Goal: Task Accomplishment & Management: Use online tool/utility

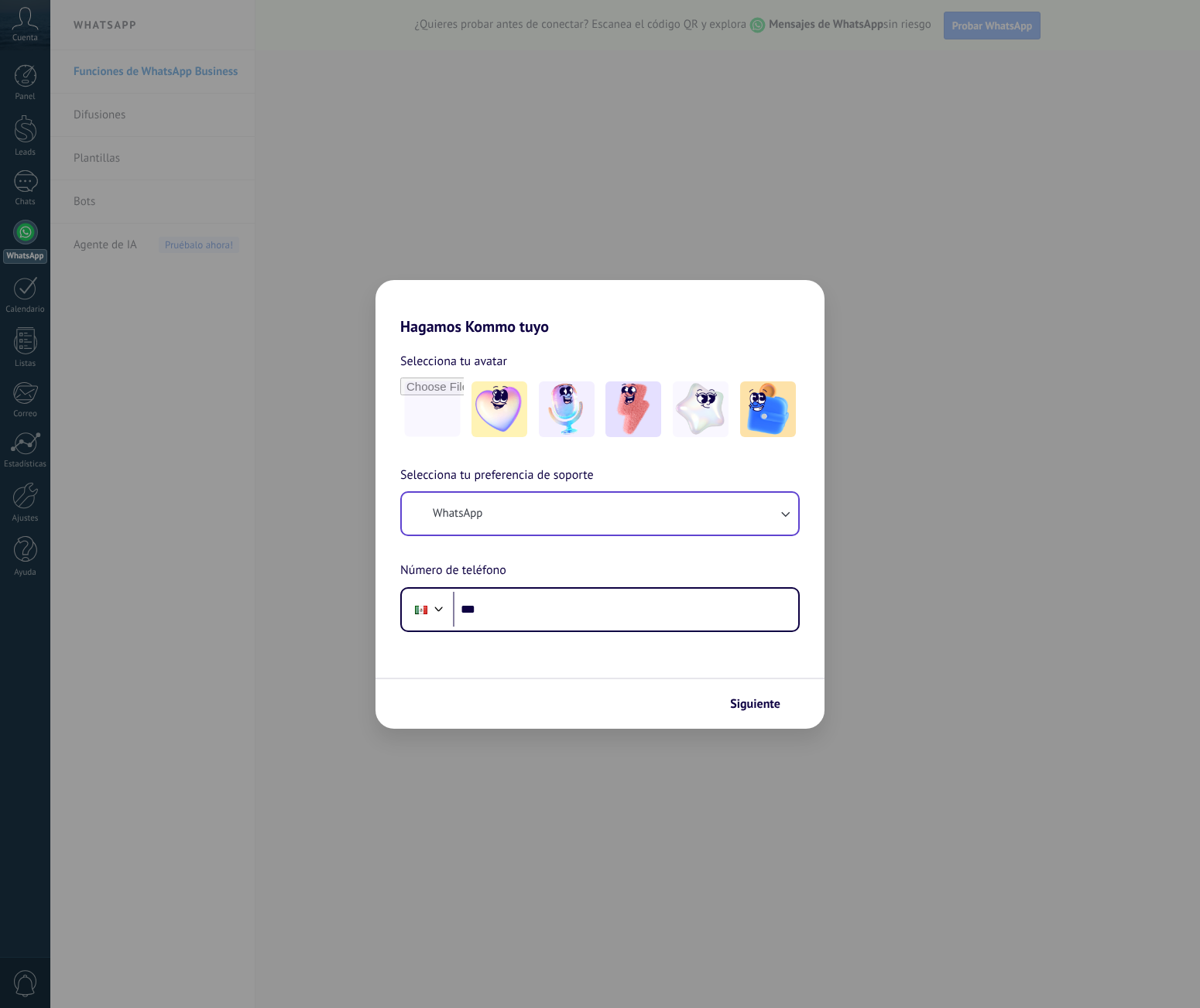
click at [538, 506] on button "WhatsApp" at bounding box center [600, 514] width 396 height 42
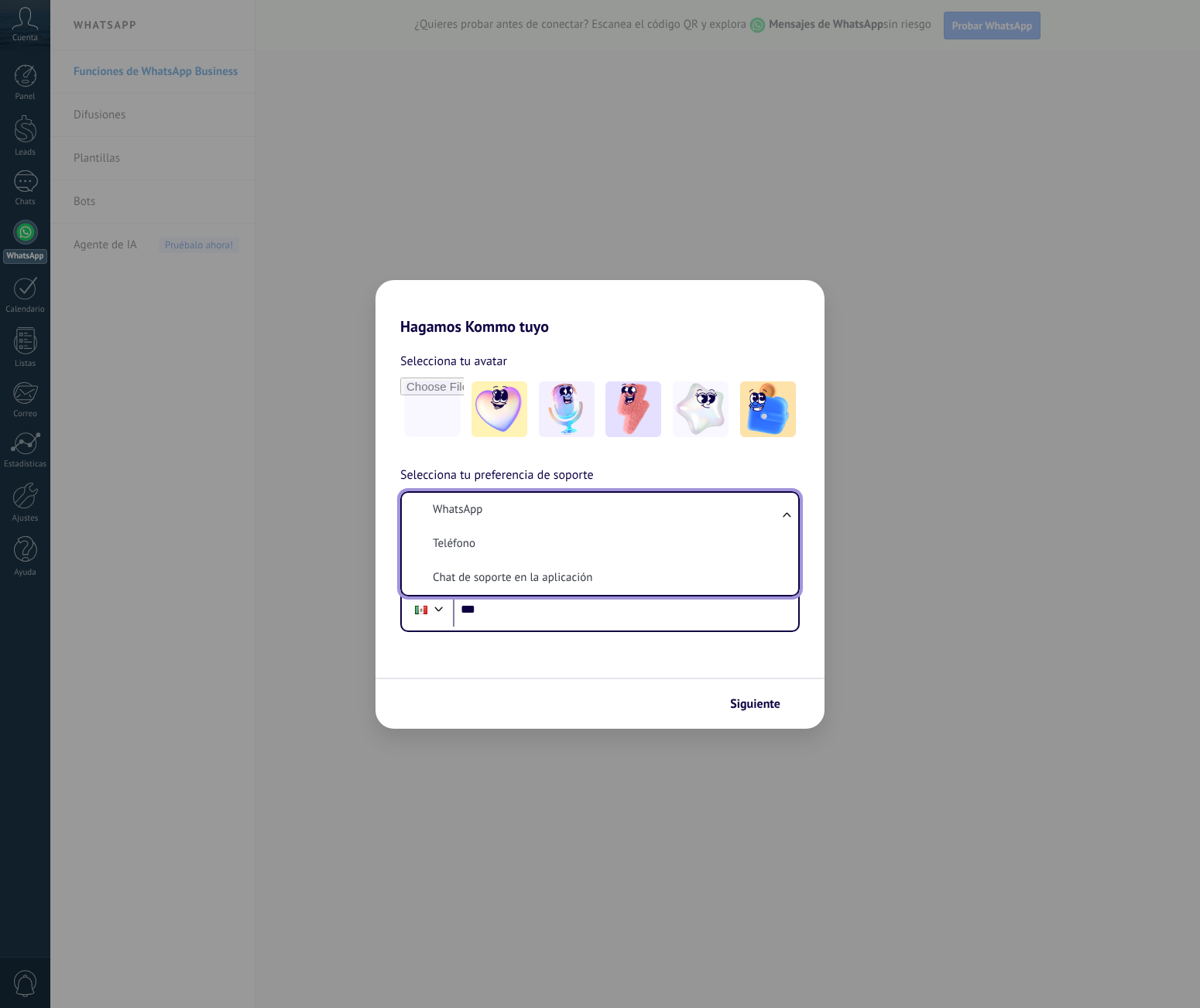
click at [597, 516] on li "WhatsApp" at bounding box center [596, 510] width 378 height 34
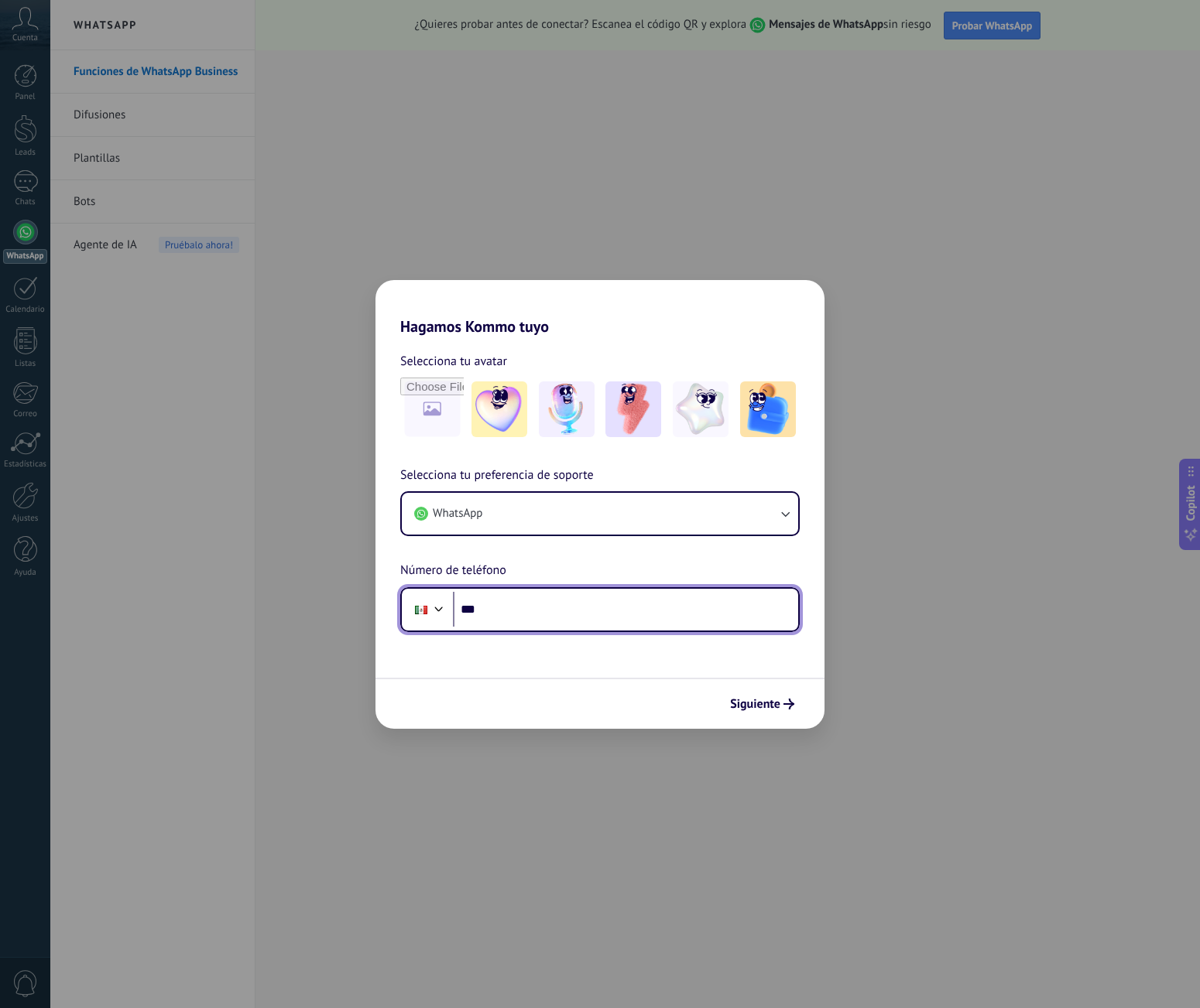
click at [561, 604] on input "***" at bounding box center [625, 609] width 345 height 36
type input "**********"
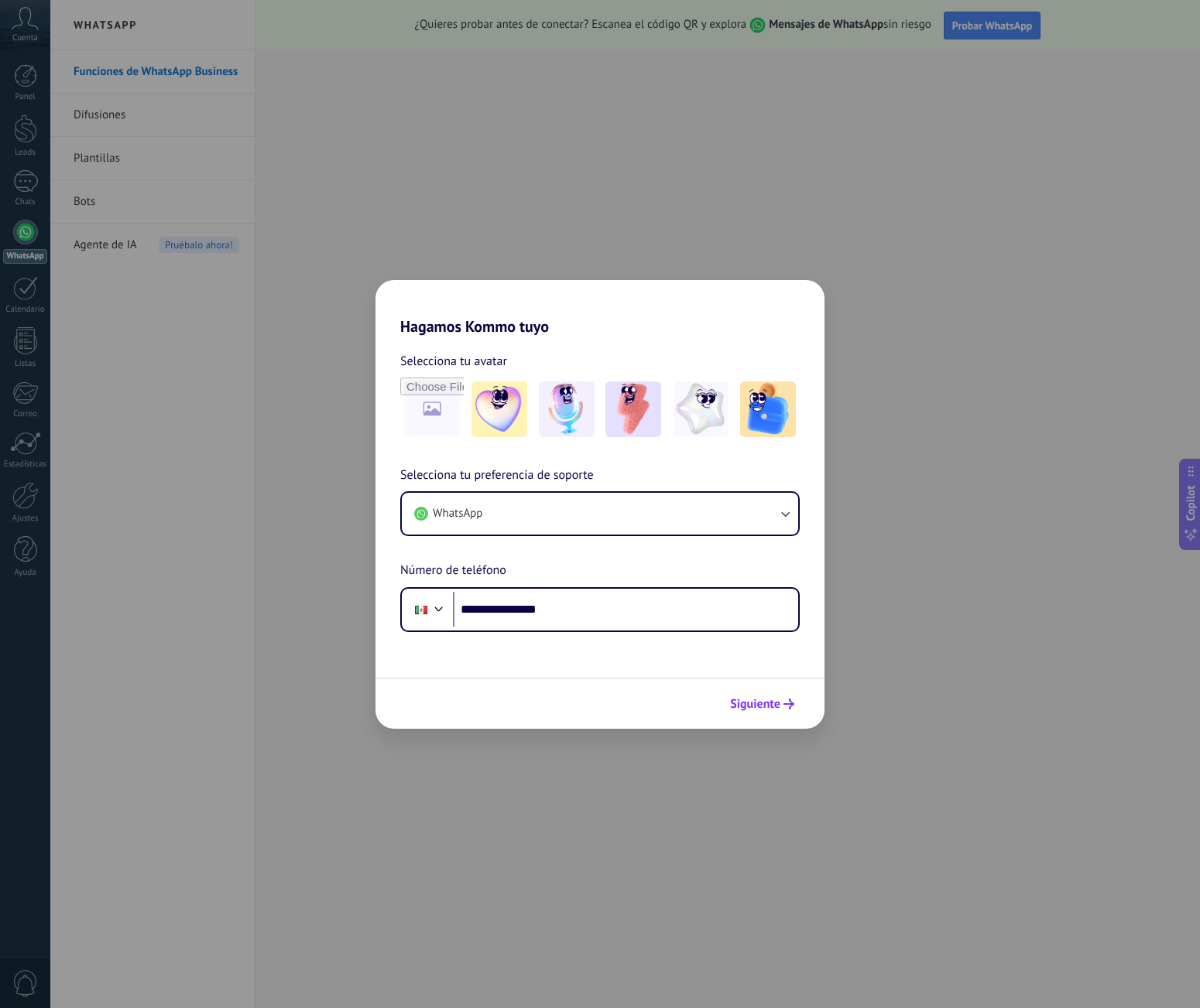
click at [751, 700] on span "Siguiente" at bounding box center [755, 704] width 51 height 11
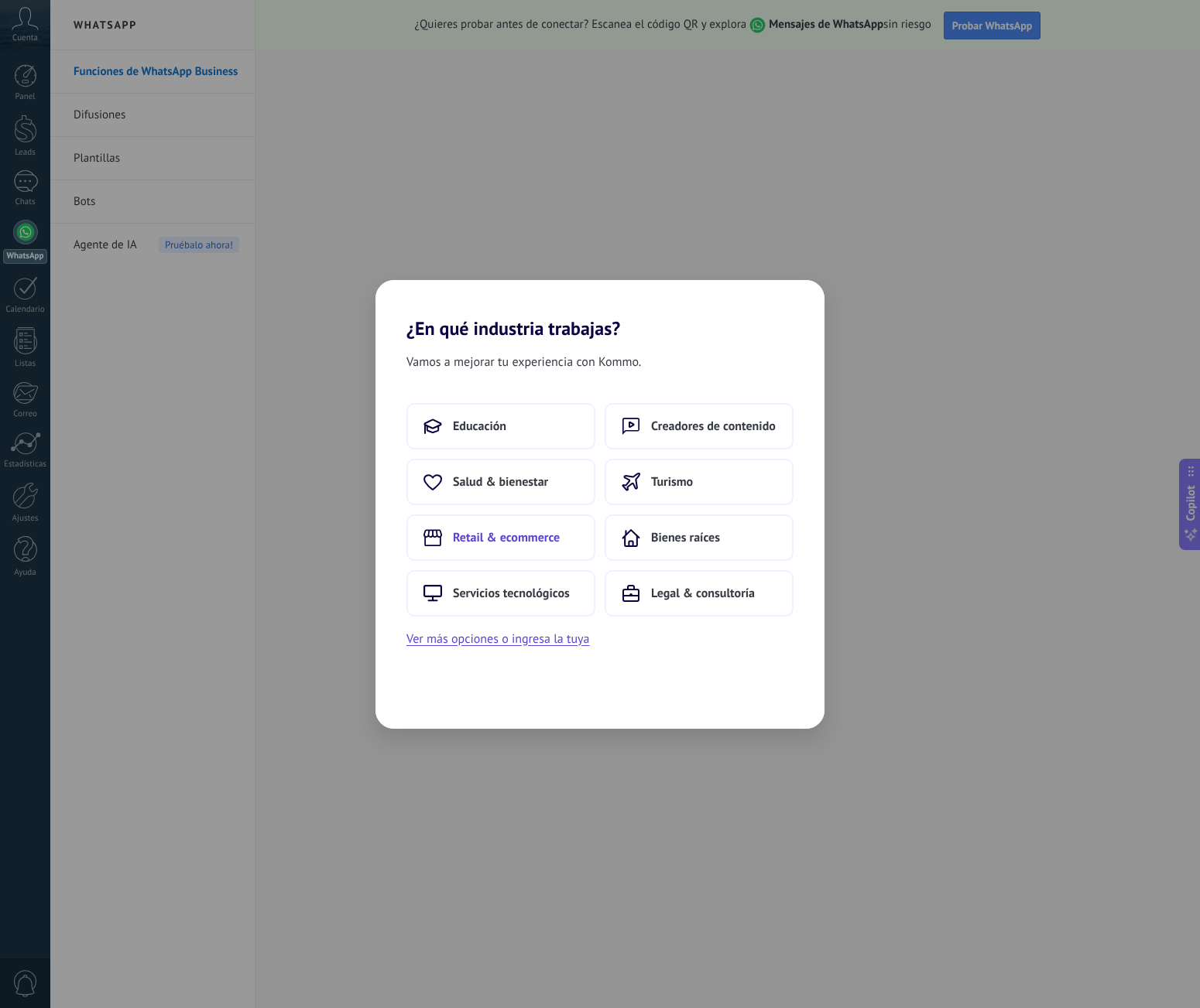
click at [541, 536] on span "Retail & ecommerce" at bounding box center [506, 537] width 107 height 16
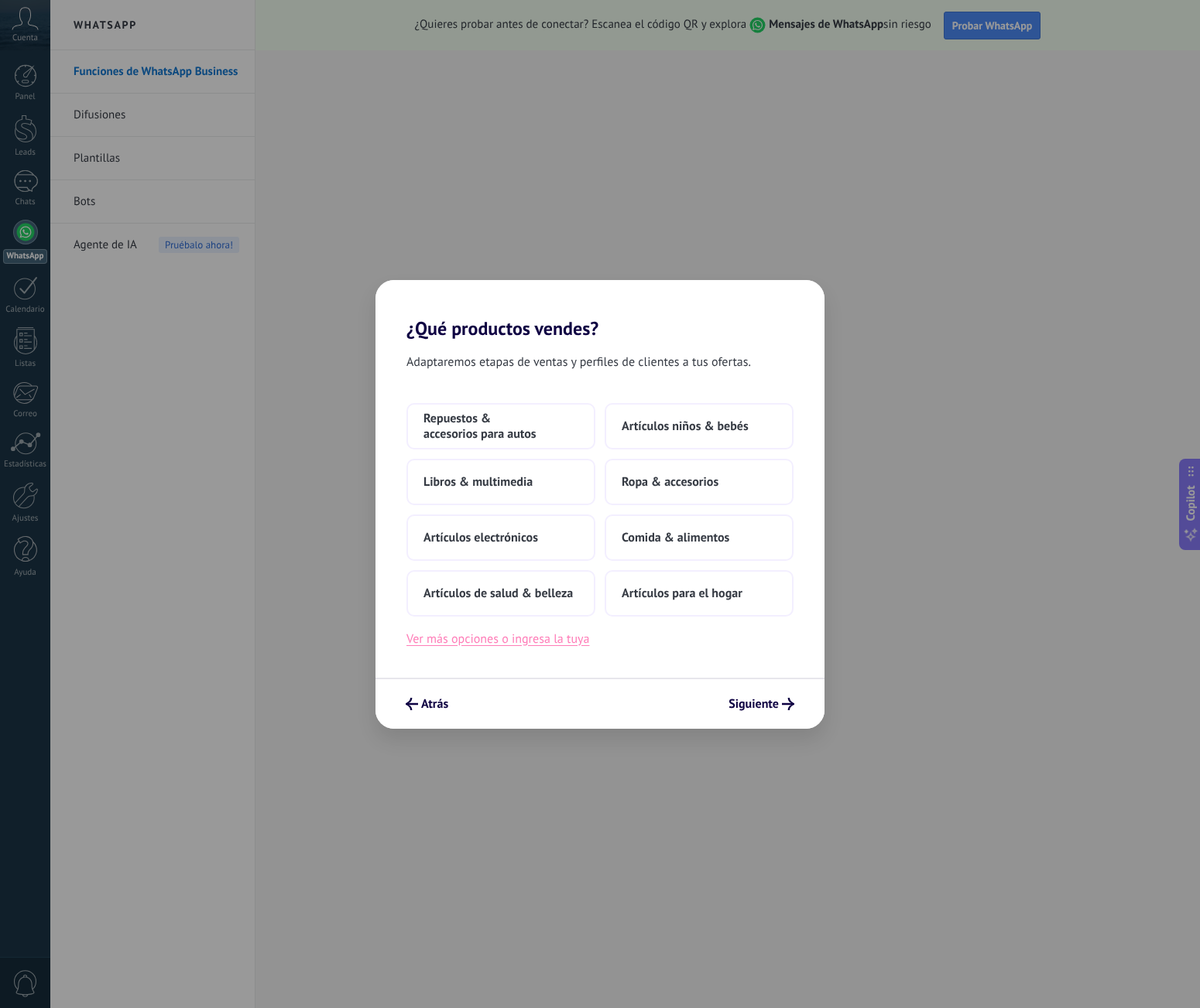
click at [552, 644] on button "Ver más opciones o ingresa la tuya" at bounding box center [497, 639] width 183 height 20
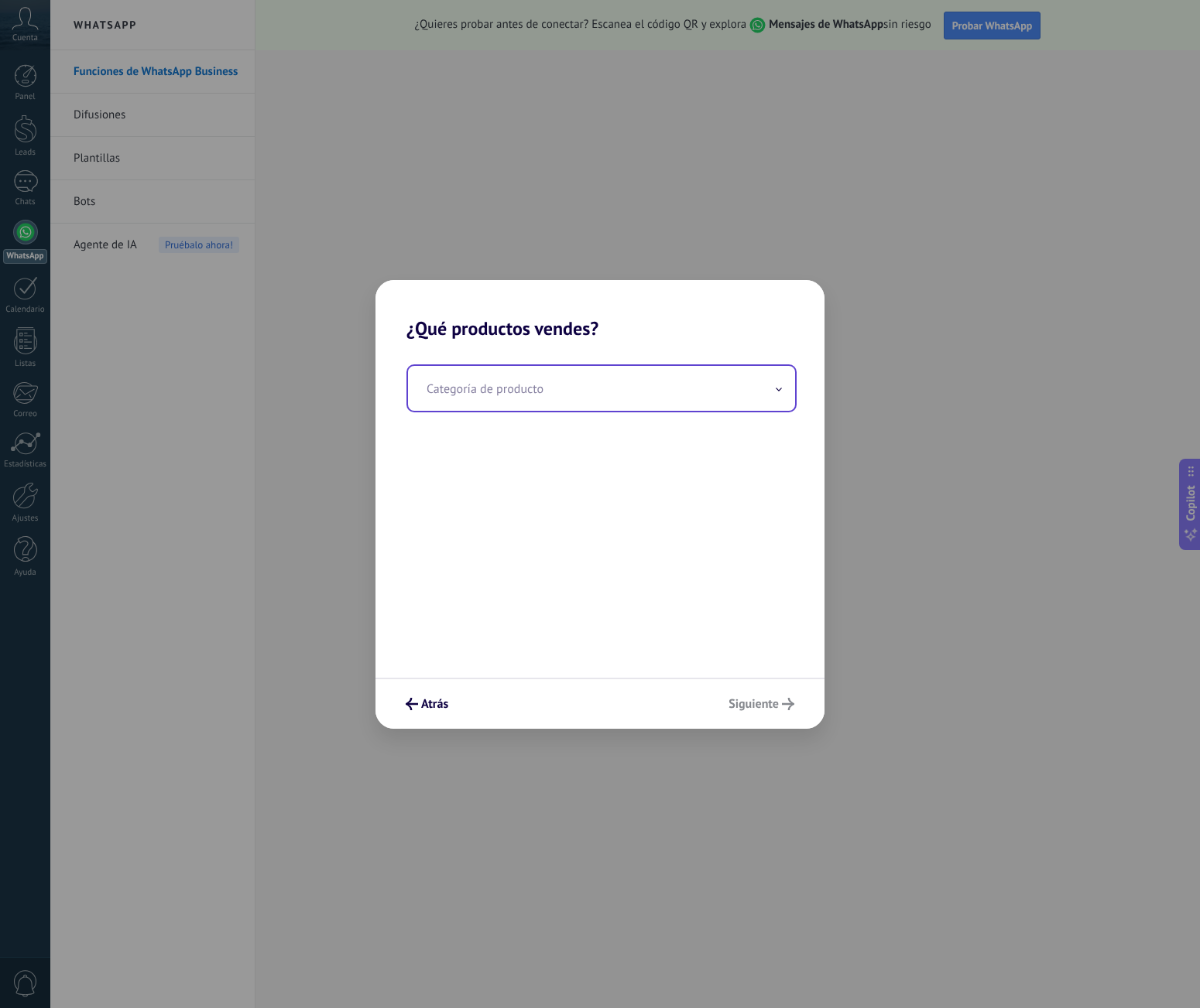
click at [514, 397] on input "text" at bounding box center [601, 389] width 387 height 45
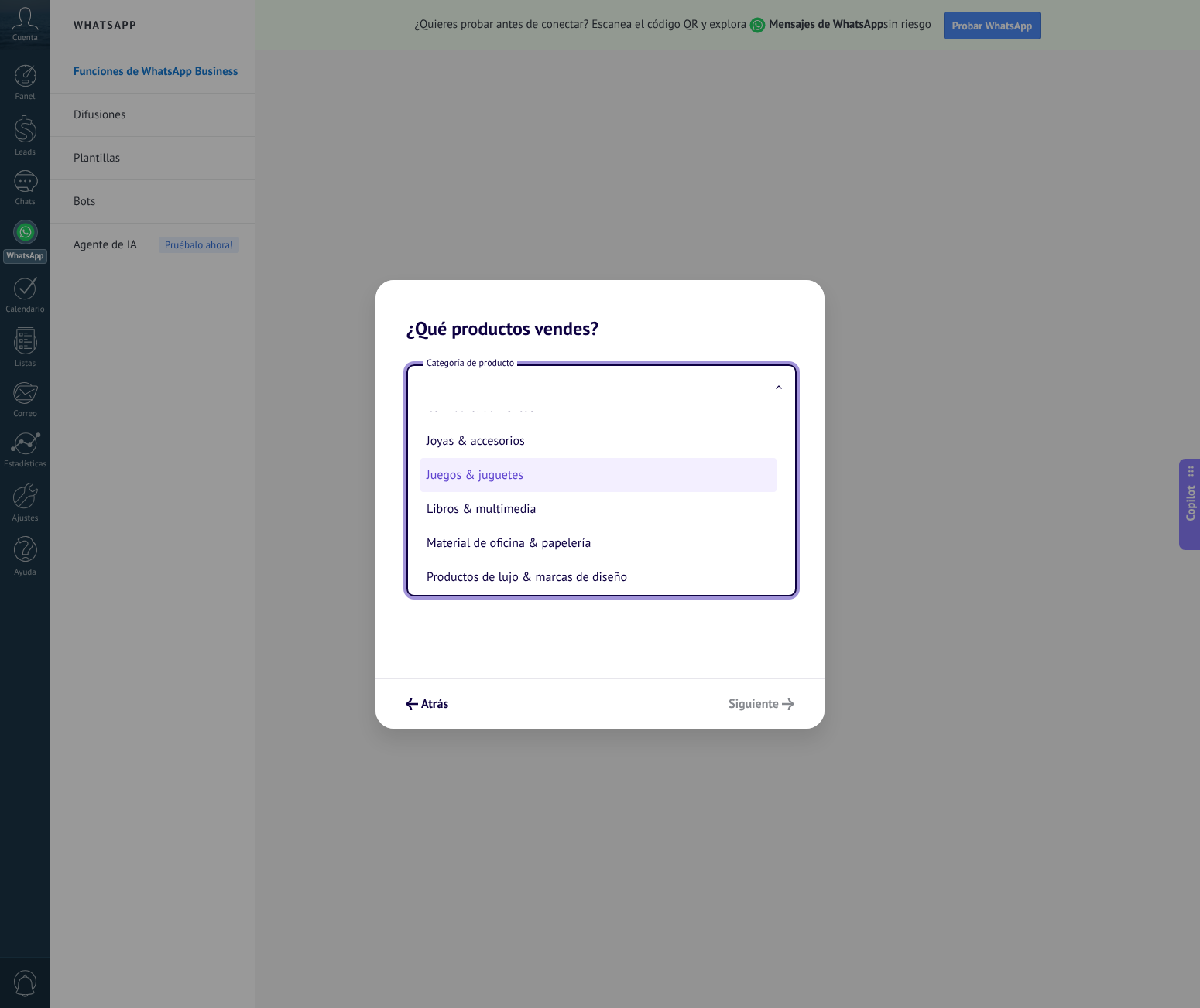
scroll to position [224, 0]
click at [507, 477] on li "Juegos & juguetes" at bounding box center [598, 478] width 356 height 34
type input "**********"
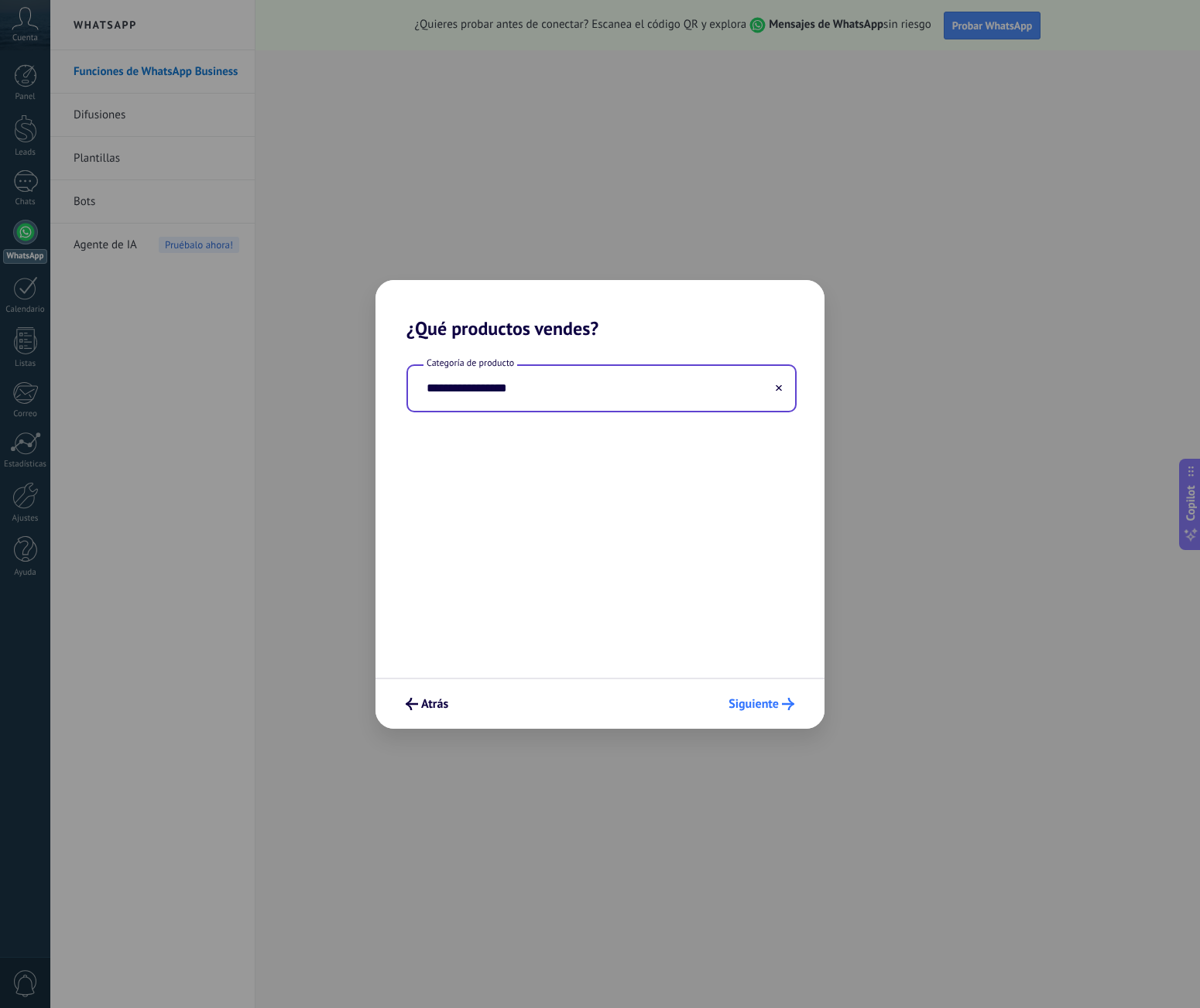
click at [751, 699] on span "Siguiente" at bounding box center [753, 704] width 51 height 11
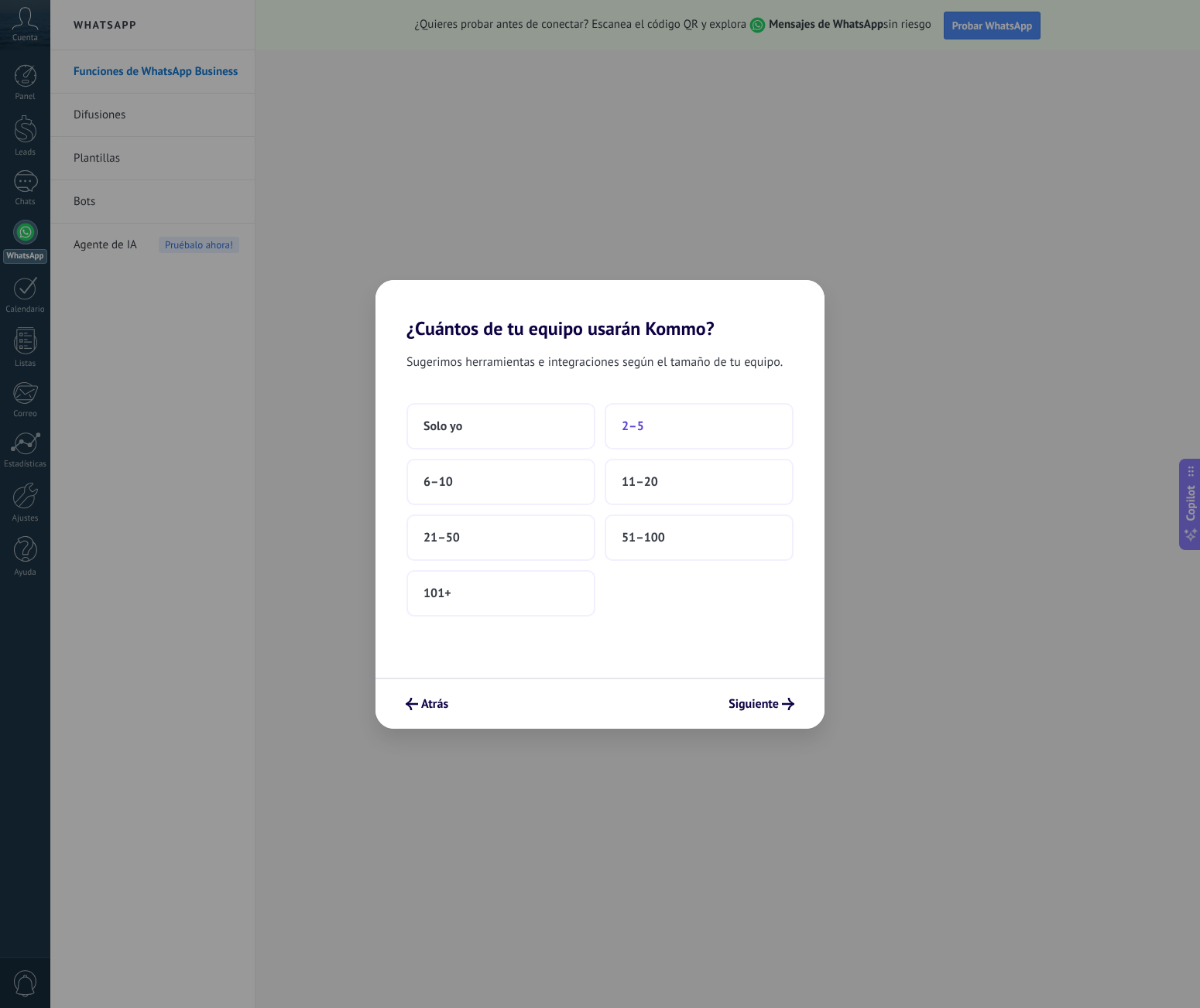
click at [670, 431] on button "2–5" at bounding box center [698, 427] width 189 height 46
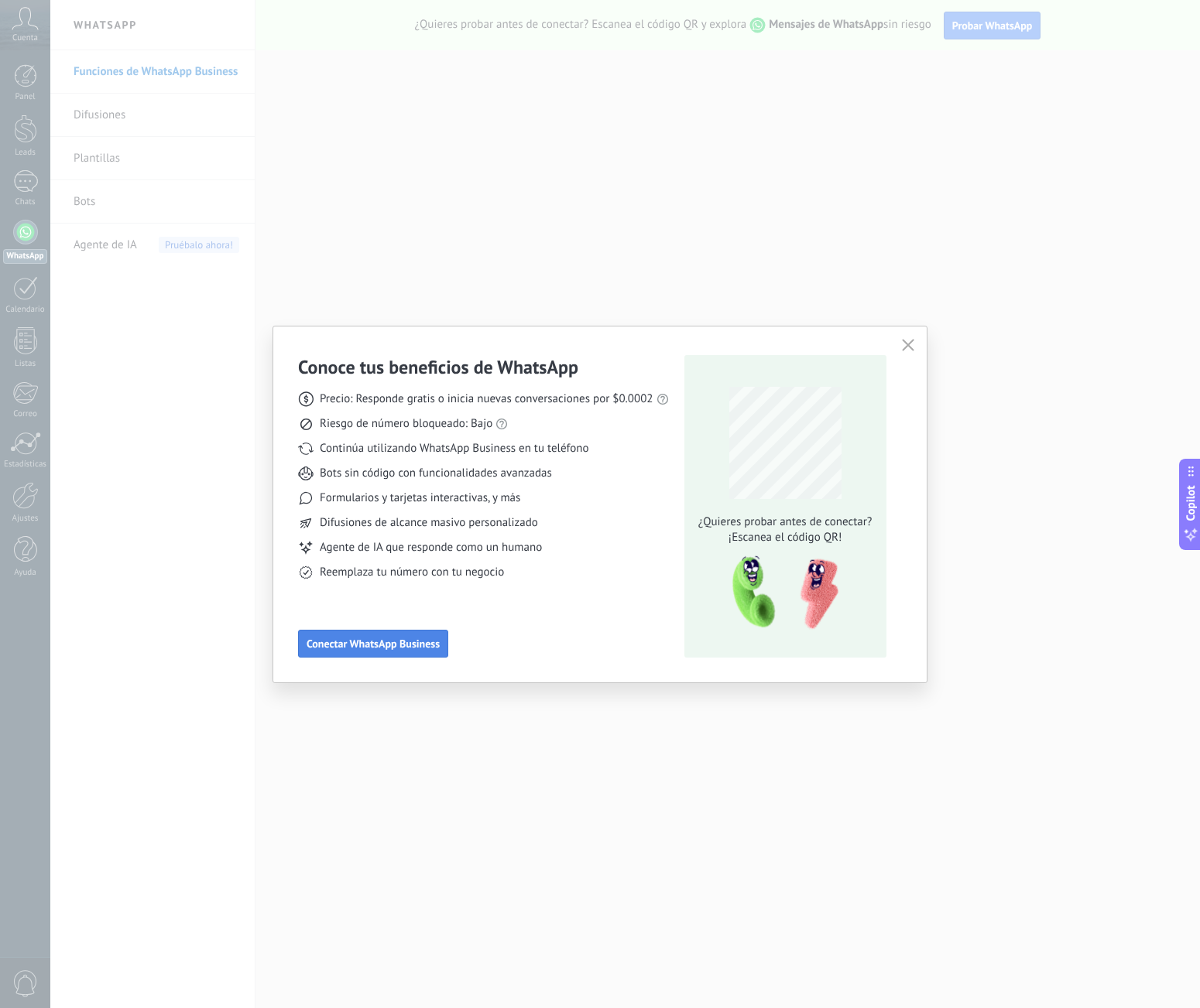
click at [392, 643] on span "Conectar WhatsApp Business" at bounding box center [373, 643] width 133 height 11
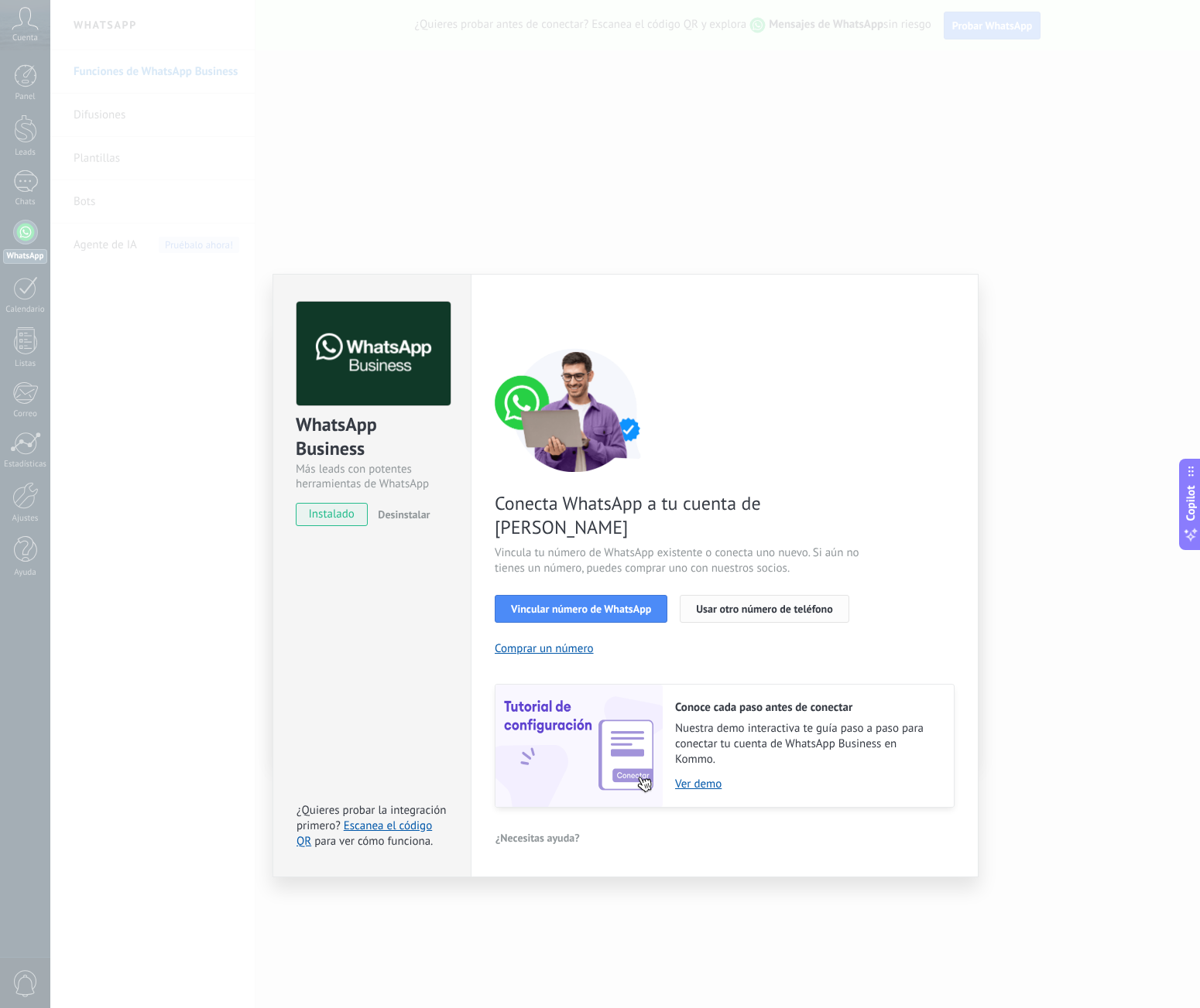
click at [746, 604] on span "Usar otro número de teléfono" at bounding box center [764, 609] width 136 height 11
click at [559, 604] on span "Vincular número de WhatsApp" at bounding box center [580, 609] width 140 height 11
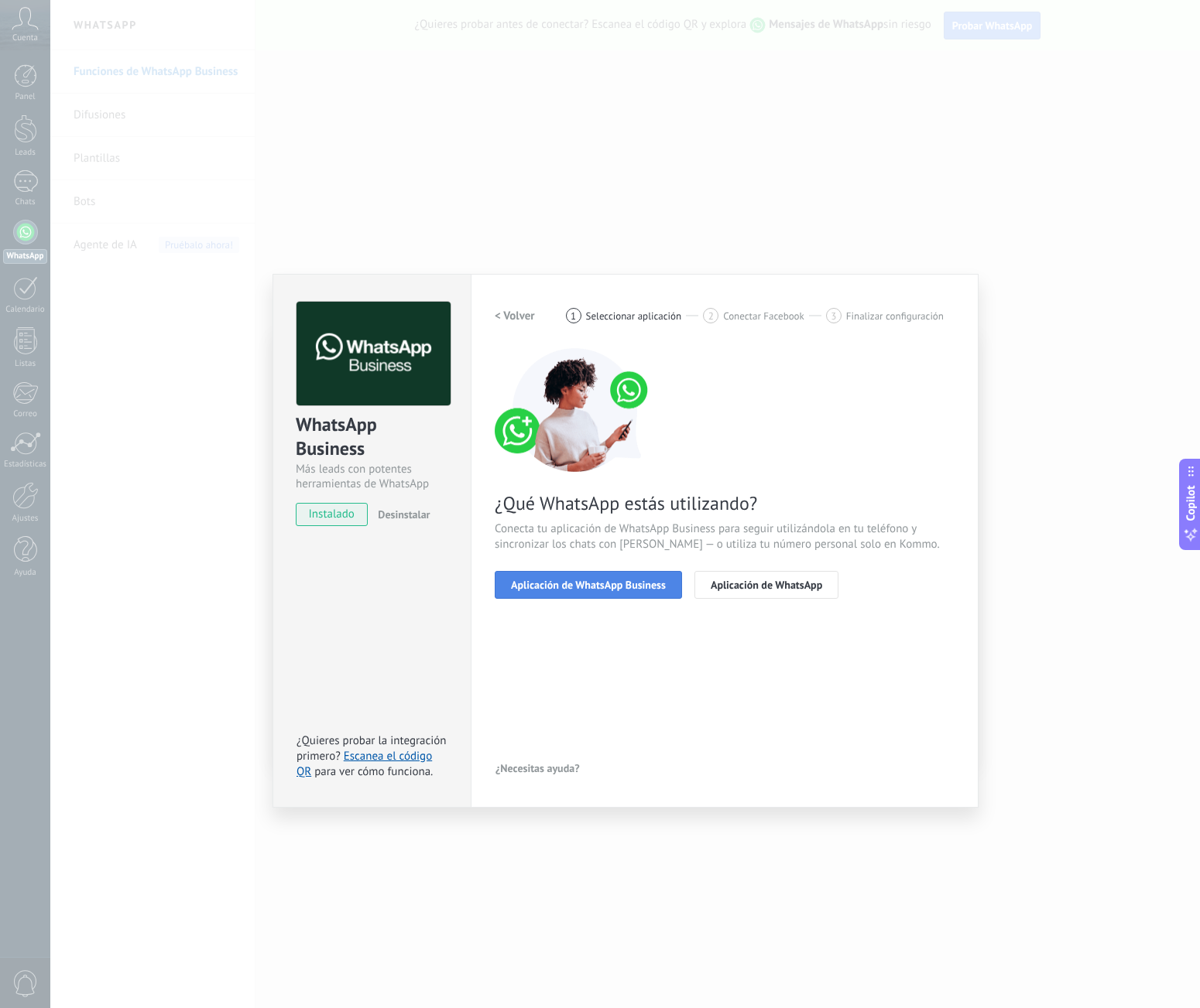
click at [647, 595] on button "Aplicación de WhatsApp Business" at bounding box center [589, 585] width 188 height 28
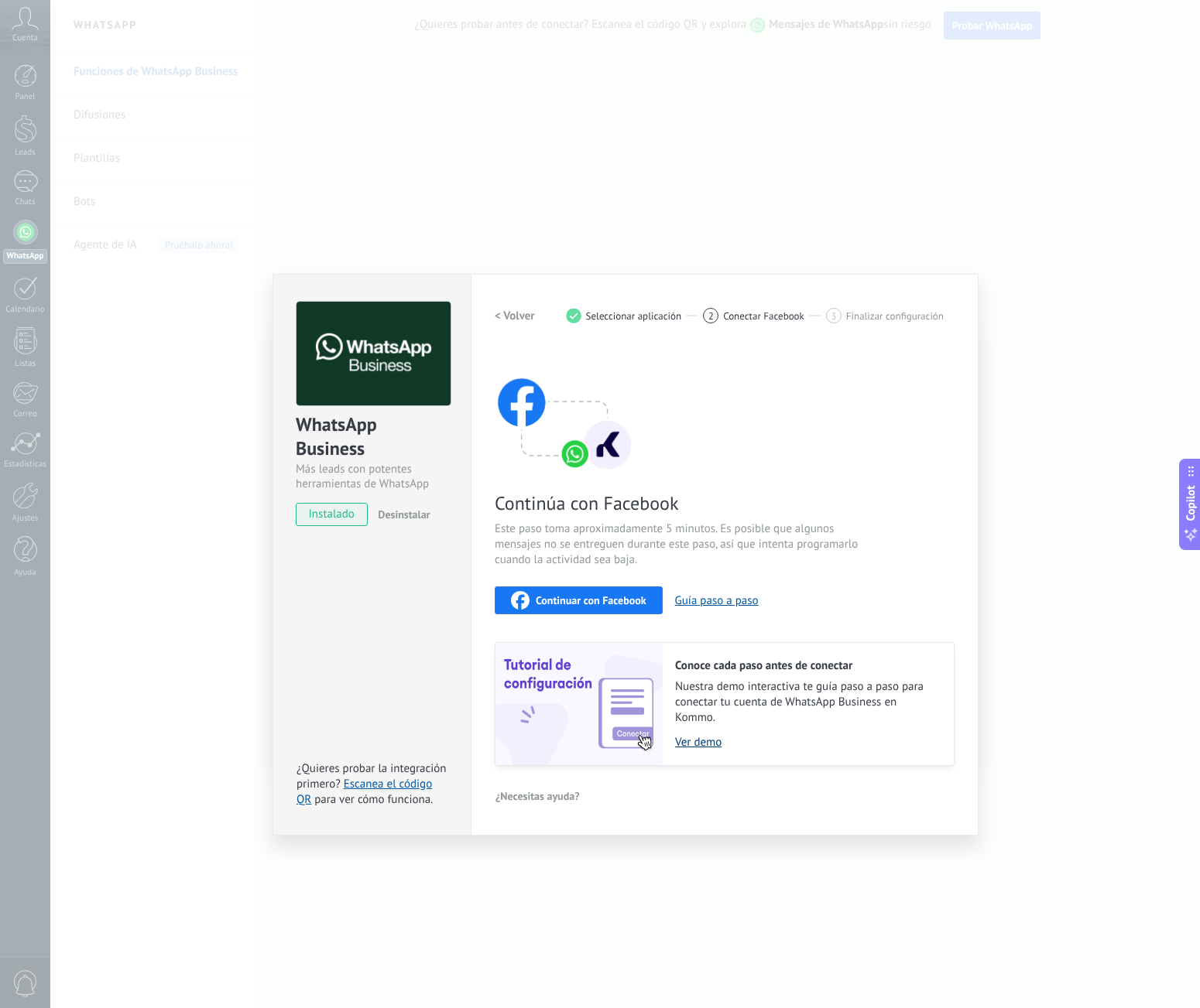
click at [703, 742] on link "Ver demo" at bounding box center [806, 742] width 263 height 15
